Goal: Task Accomplishment & Management: Complete application form

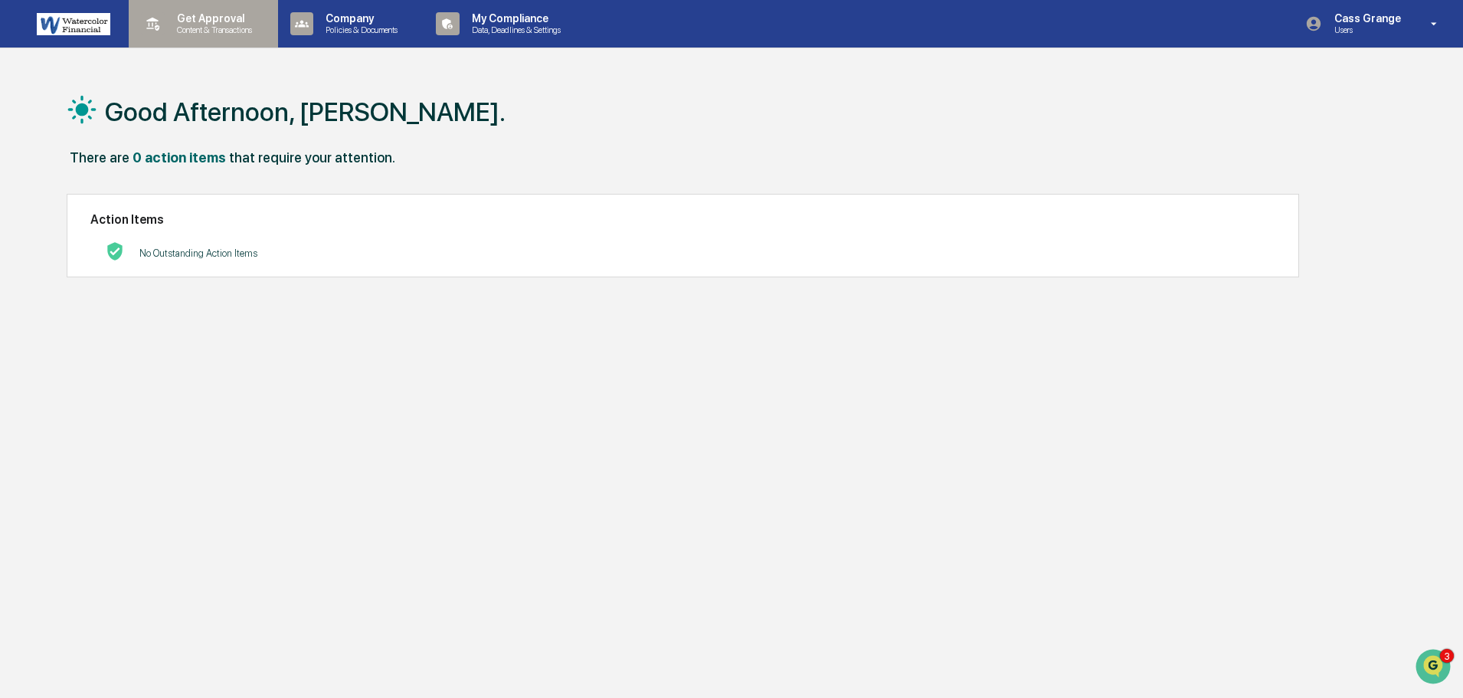
click at [228, 15] on p "Get Approval" at bounding box center [212, 18] width 95 height 12
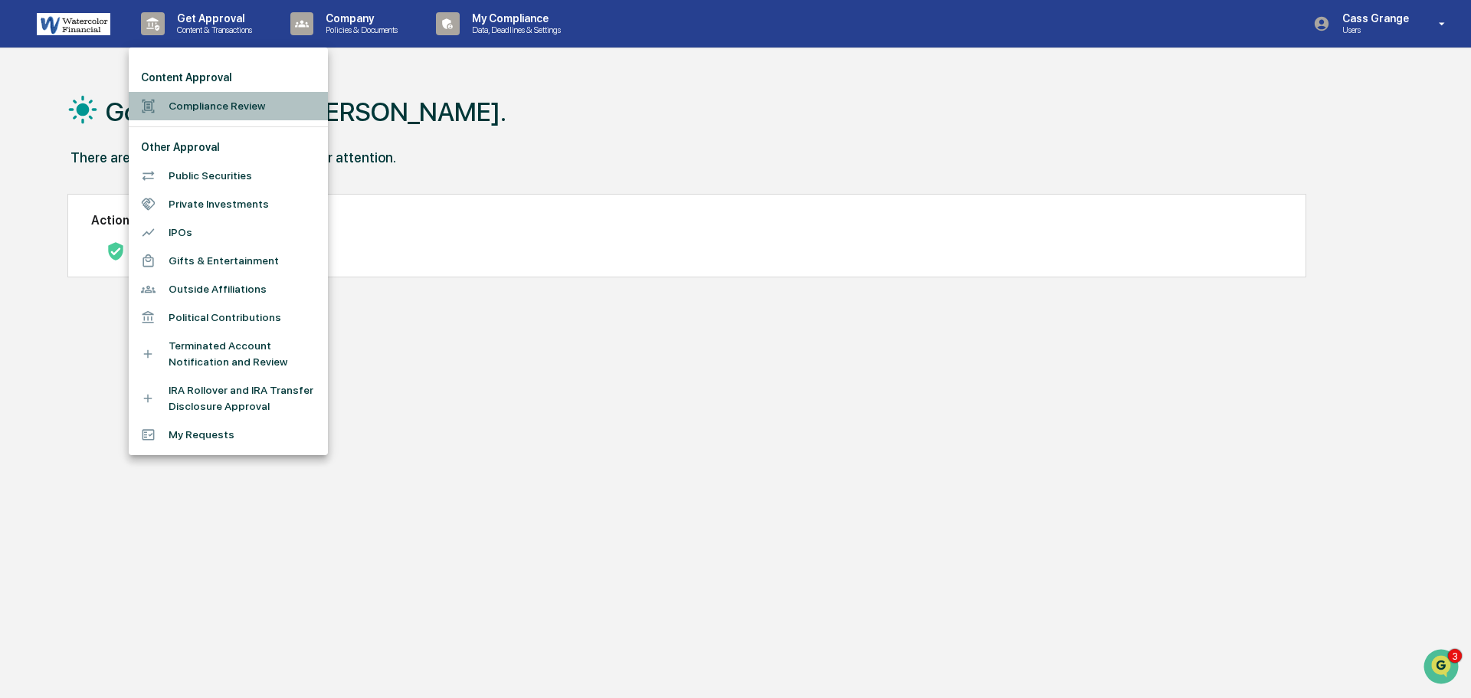
click at [256, 108] on li "Compliance Review" at bounding box center [228, 106] width 199 height 28
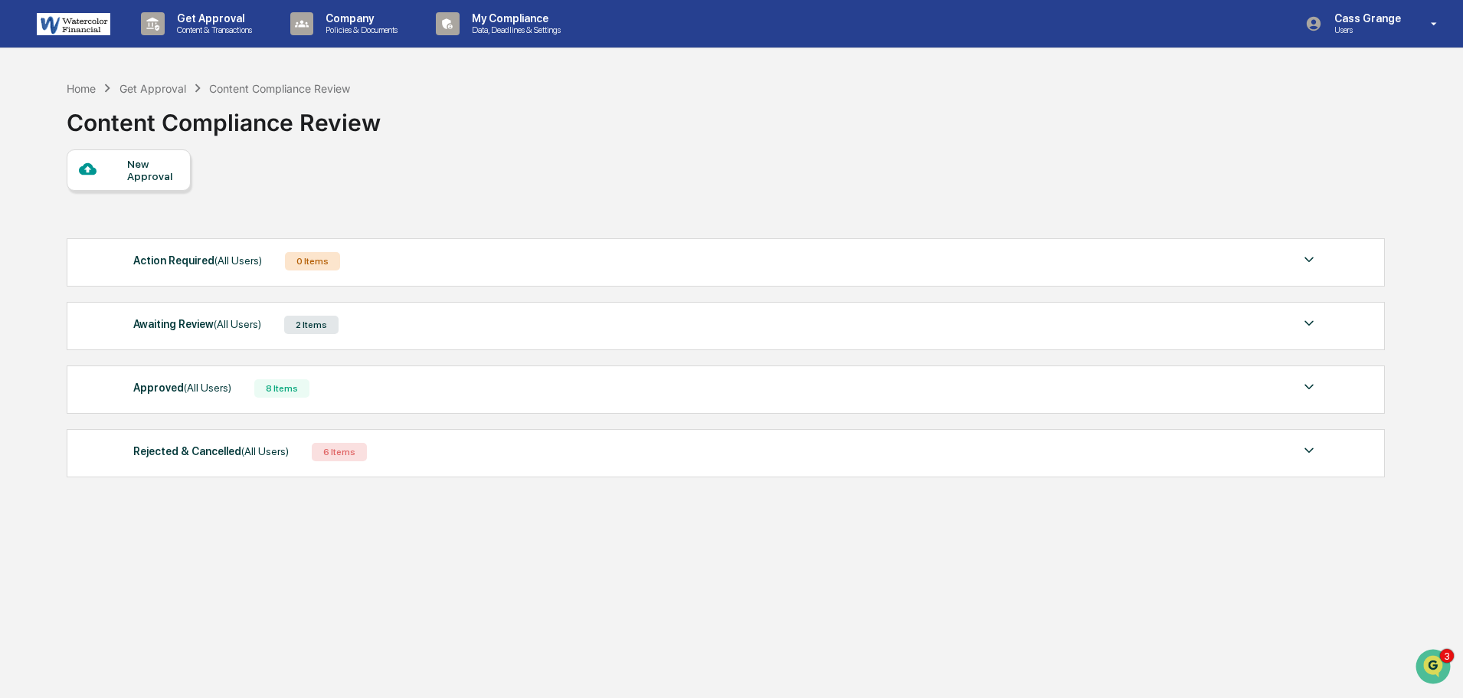
click at [311, 326] on div "2 Items" at bounding box center [311, 325] width 54 height 18
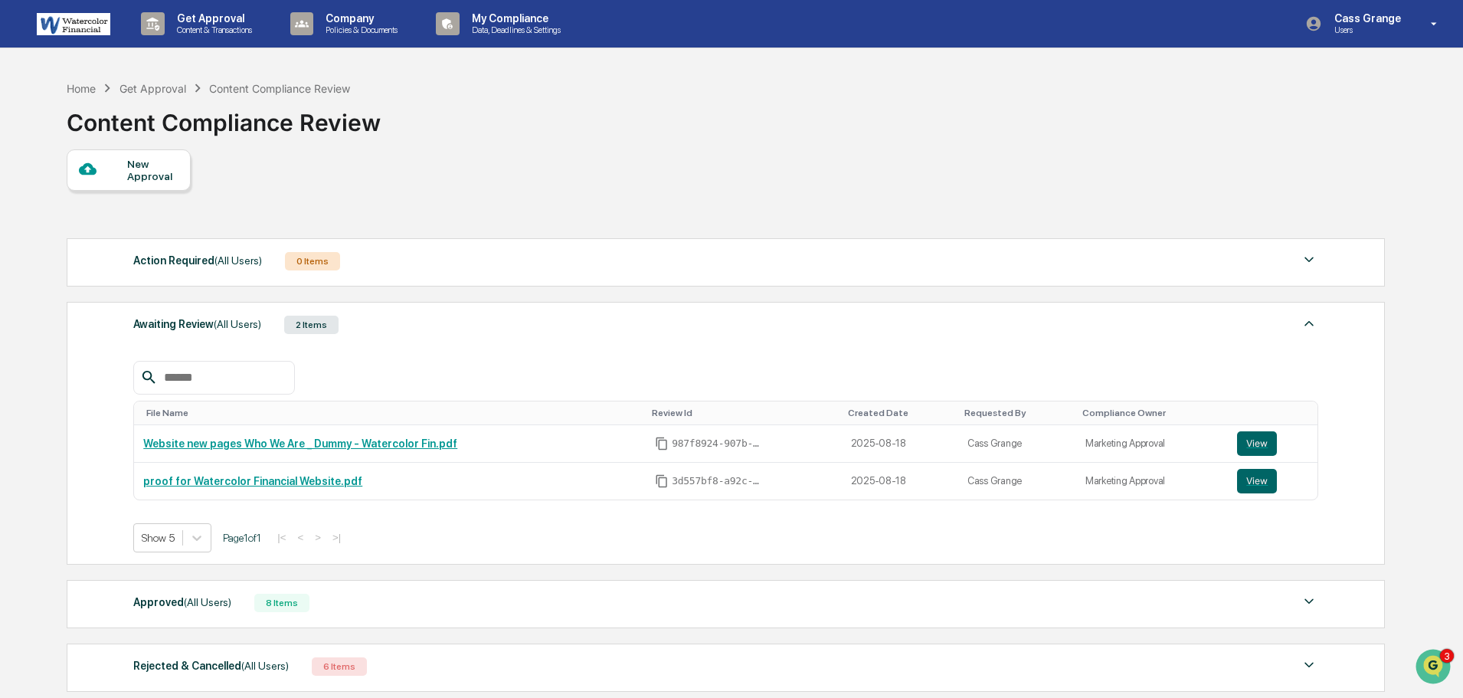
click at [562, 158] on div "New Approval" at bounding box center [725, 169] width 1317 height 41
click at [565, 123] on div "Home Get Approval Content Compliance Review Content Compliance Review" at bounding box center [725, 111] width 1317 height 77
click at [134, 172] on div "New Approval" at bounding box center [152, 170] width 51 height 25
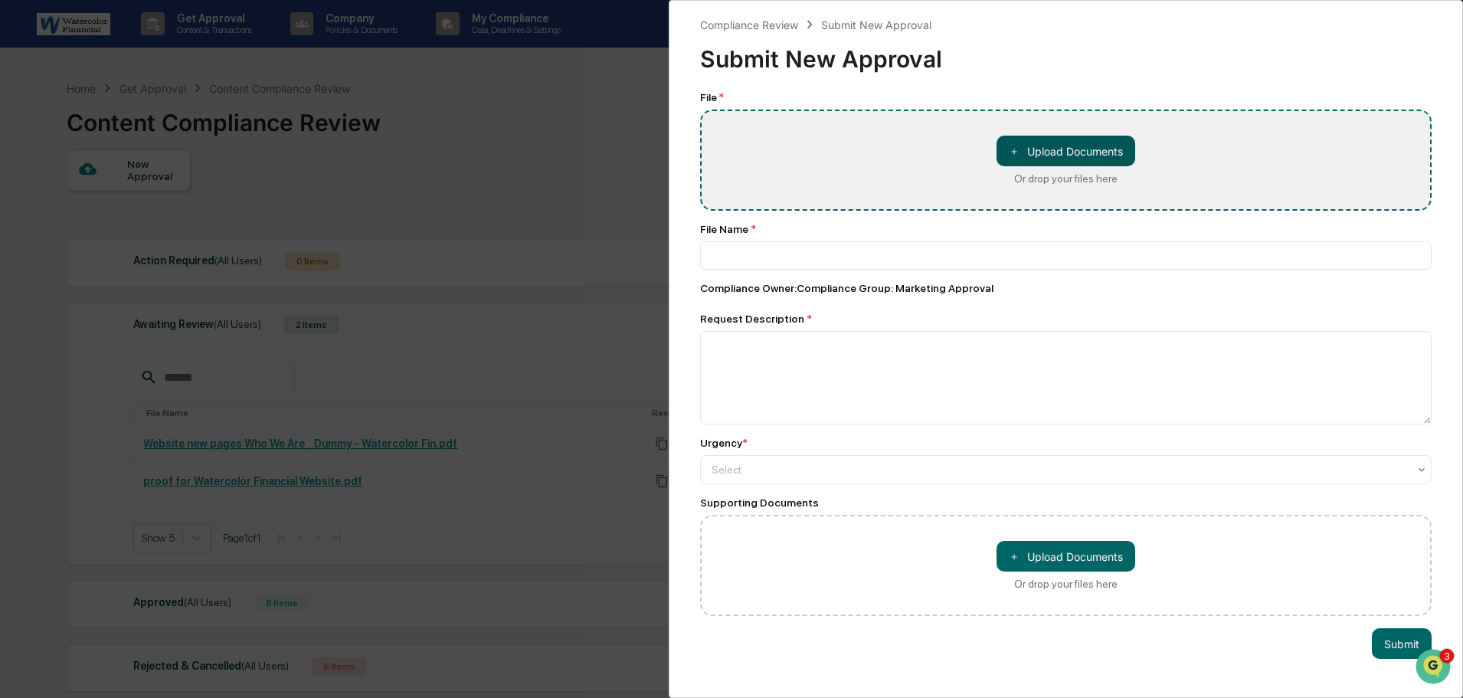
type input "**********"
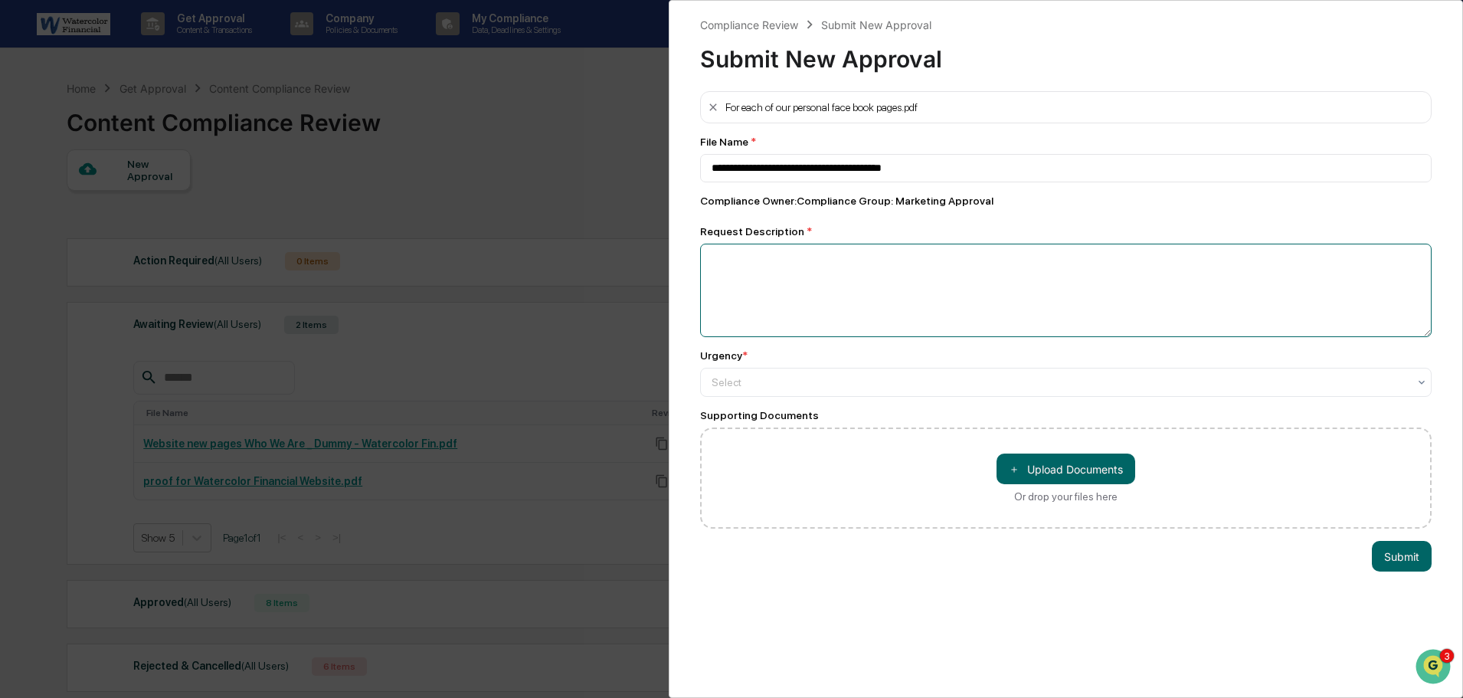
click at [765, 268] on textarea at bounding box center [1066, 290] width 732 height 93
type textarea "**********"
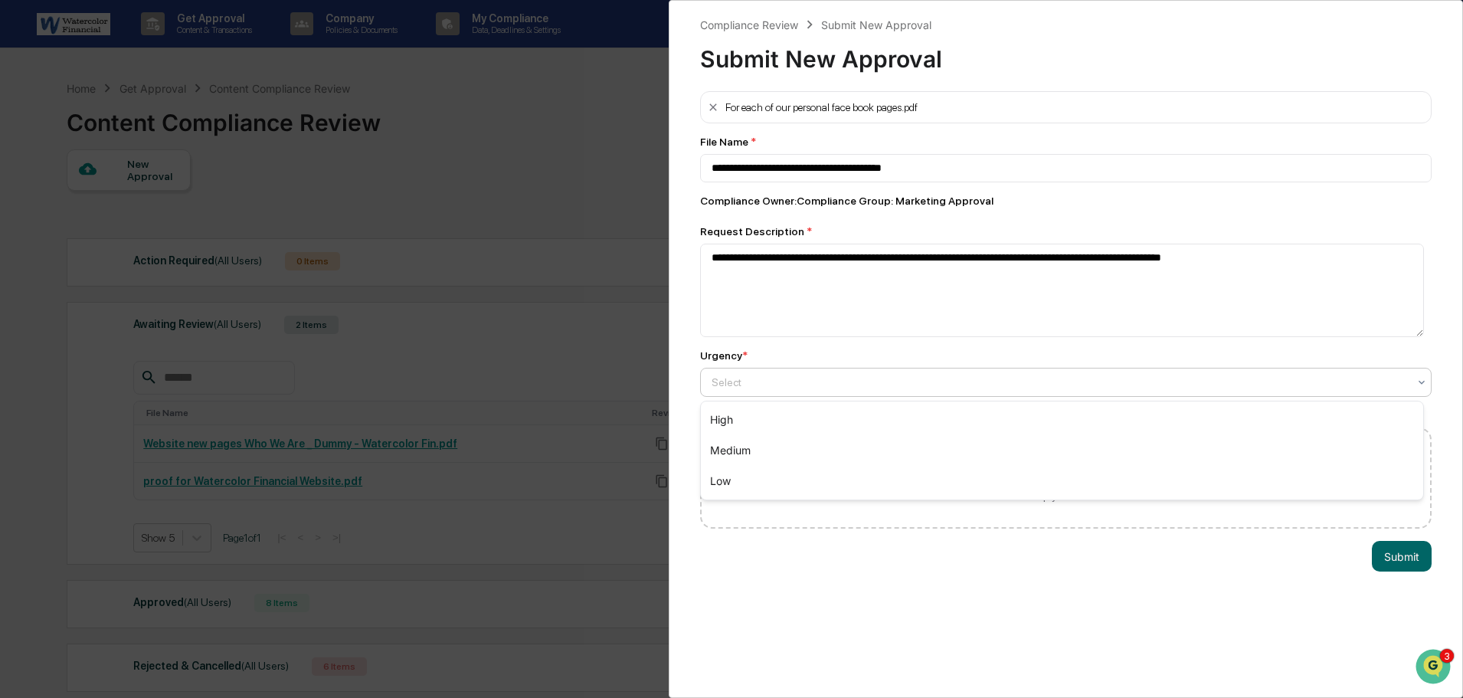
click at [1419, 383] on icon at bounding box center [1422, 382] width 12 height 12
click at [1367, 459] on div "Medium" at bounding box center [1062, 450] width 722 height 31
click at [1396, 563] on button "Submit" at bounding box center [1402, 556] width 60 height 31
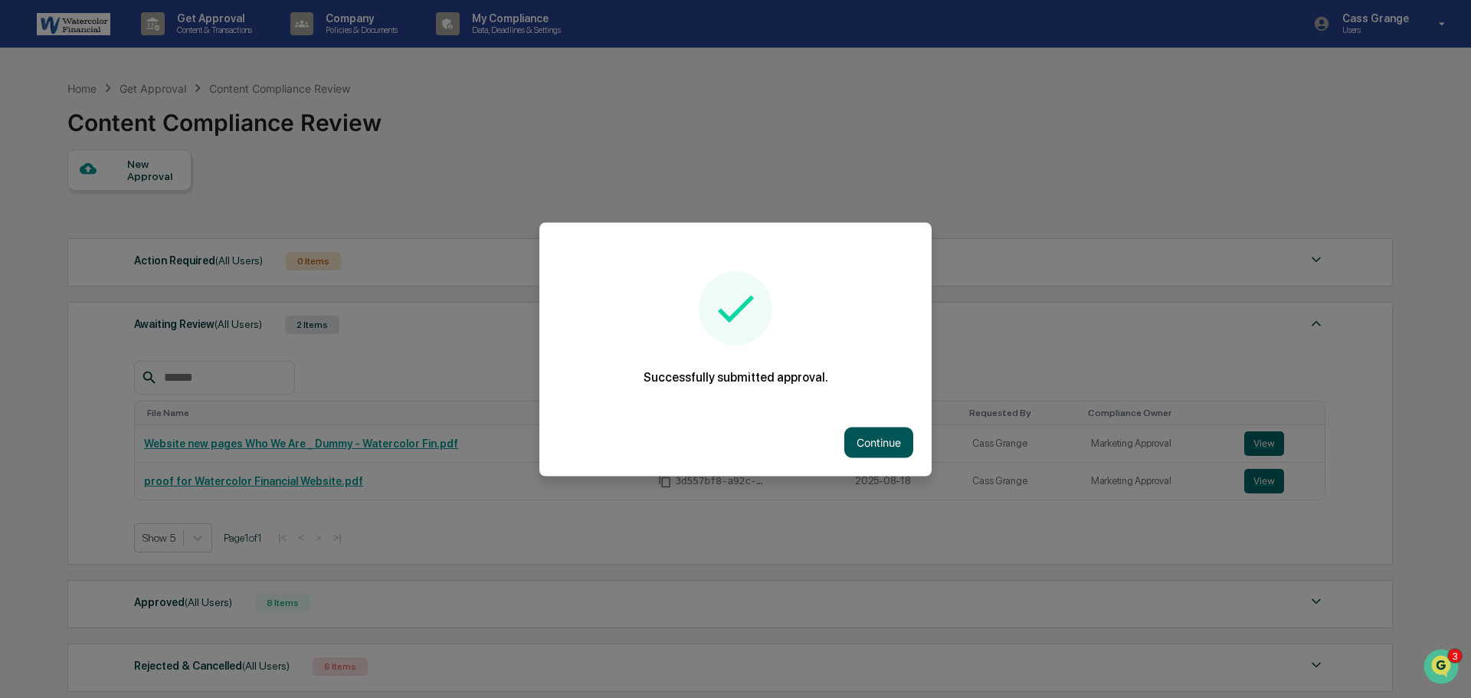
click at [879, 444] on button "Continue" at bounding box center [878, 442] width 69 height 31
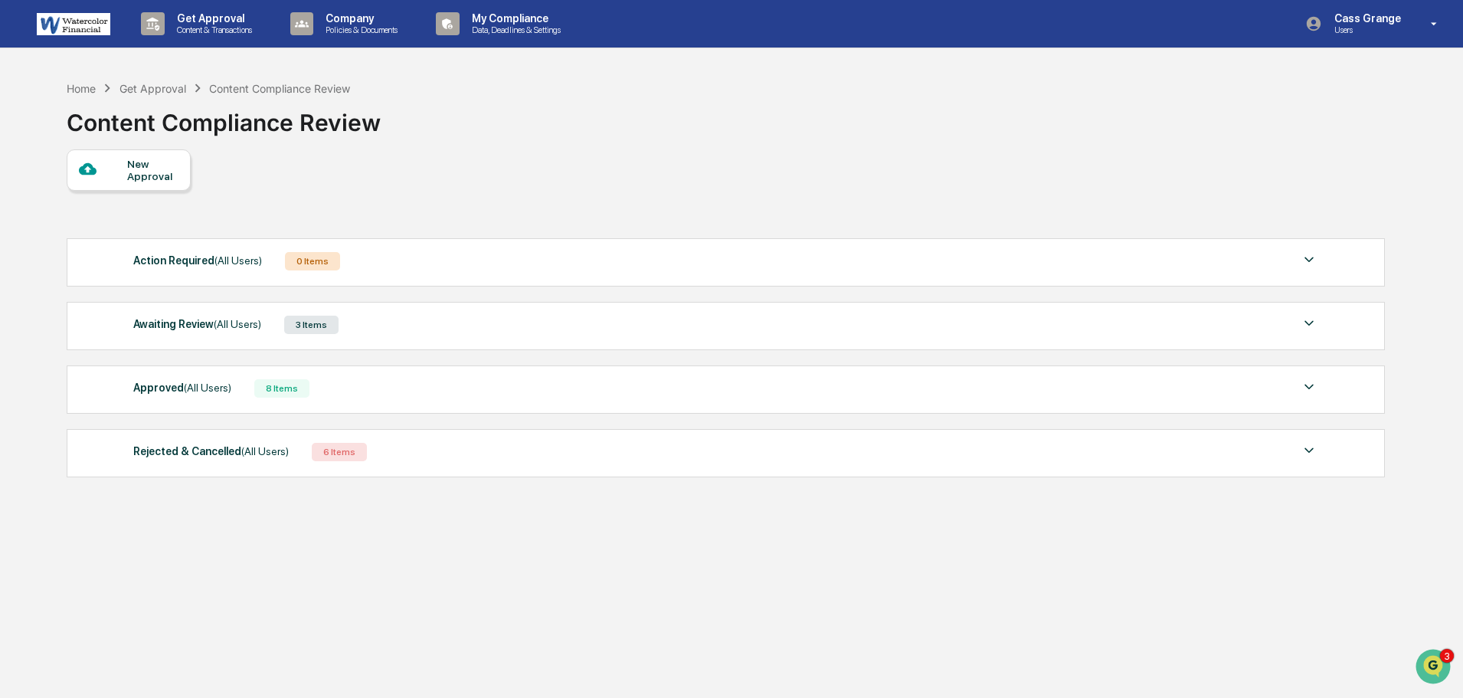
click at [630, 150] on div "New Approval" at bounding box center [725, 169] width 1317 height 41
